Goal: Information Seeking & Learning: Learn about a topic

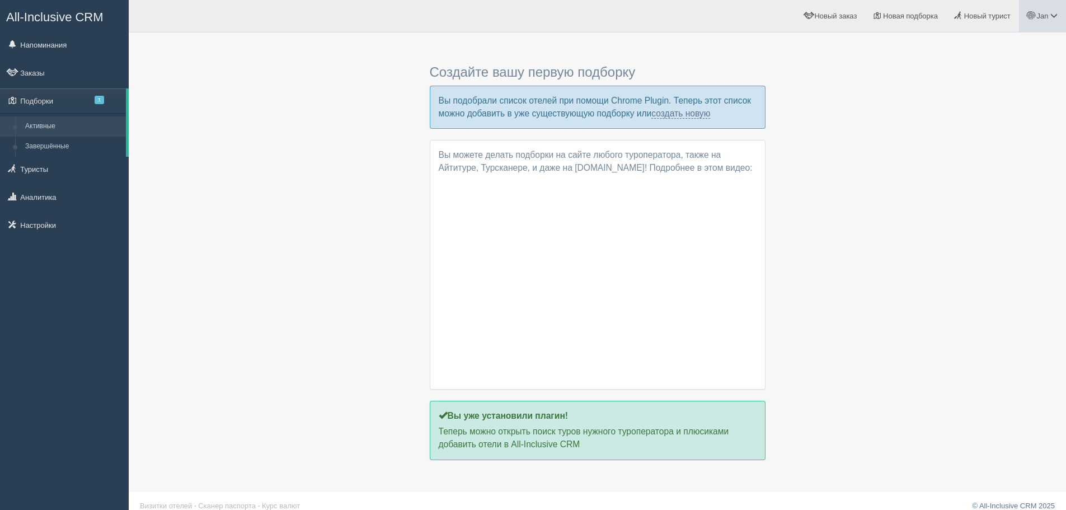
click at [1041, 17] on span "Jan" at bounding box center [1042, 16] width 12 height 8
click at [993, 49] on span "Мой профиль" at bounding box center [989, 49] width 46 height 8
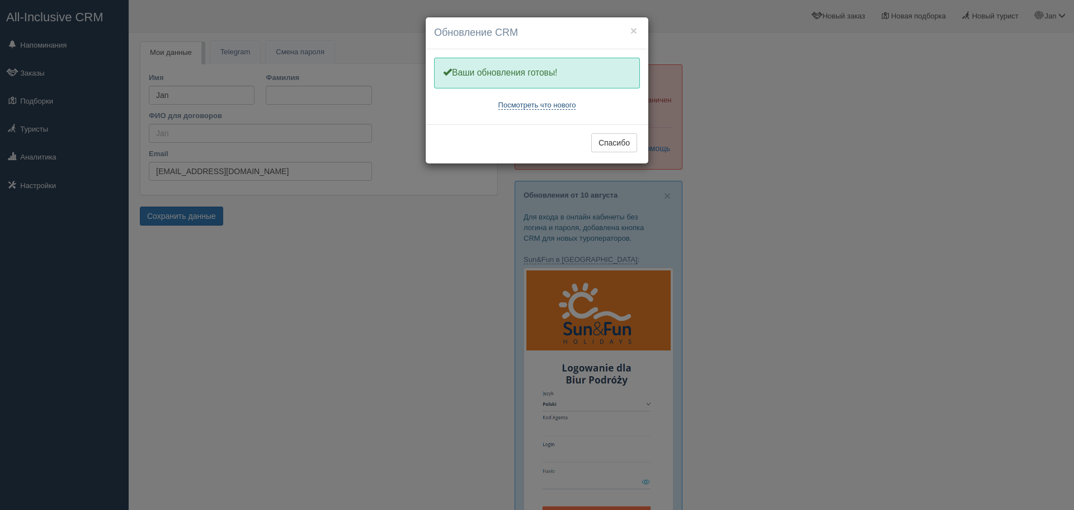
click at [557, 107] on link "Посмотреть что нового" at bounding box center [538, 105] width 78 height 9
click at [637, 31] on button "×" at bounding box center [634, 31] width 7 height 12
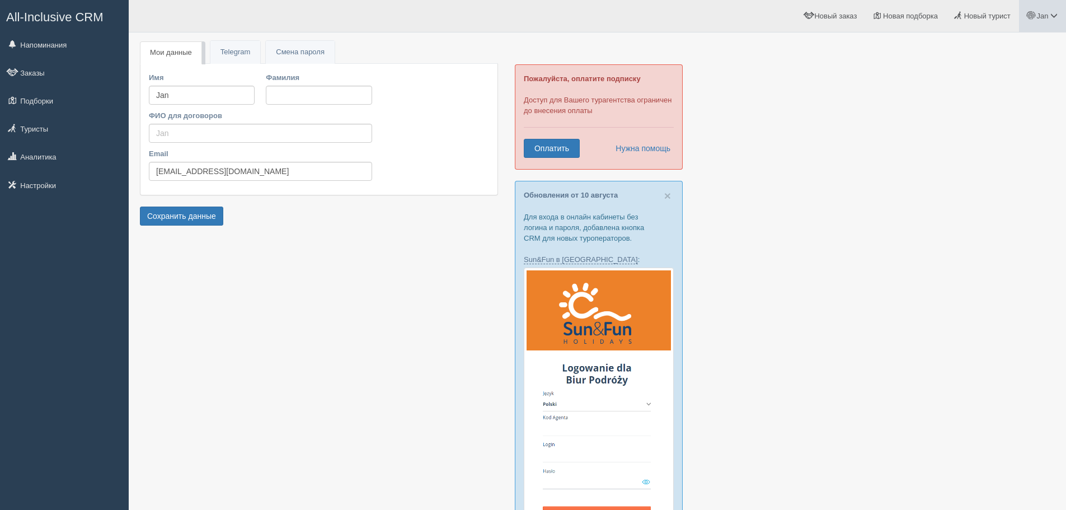
click at [1027, 18] on span at bounding box center [1030, 15] width 7 height 7
click at [967, 120] on span "Помощь" at bounding box center [980, 121] width 28 height 8
